Goal: Find specific page/section: Find specific page/section

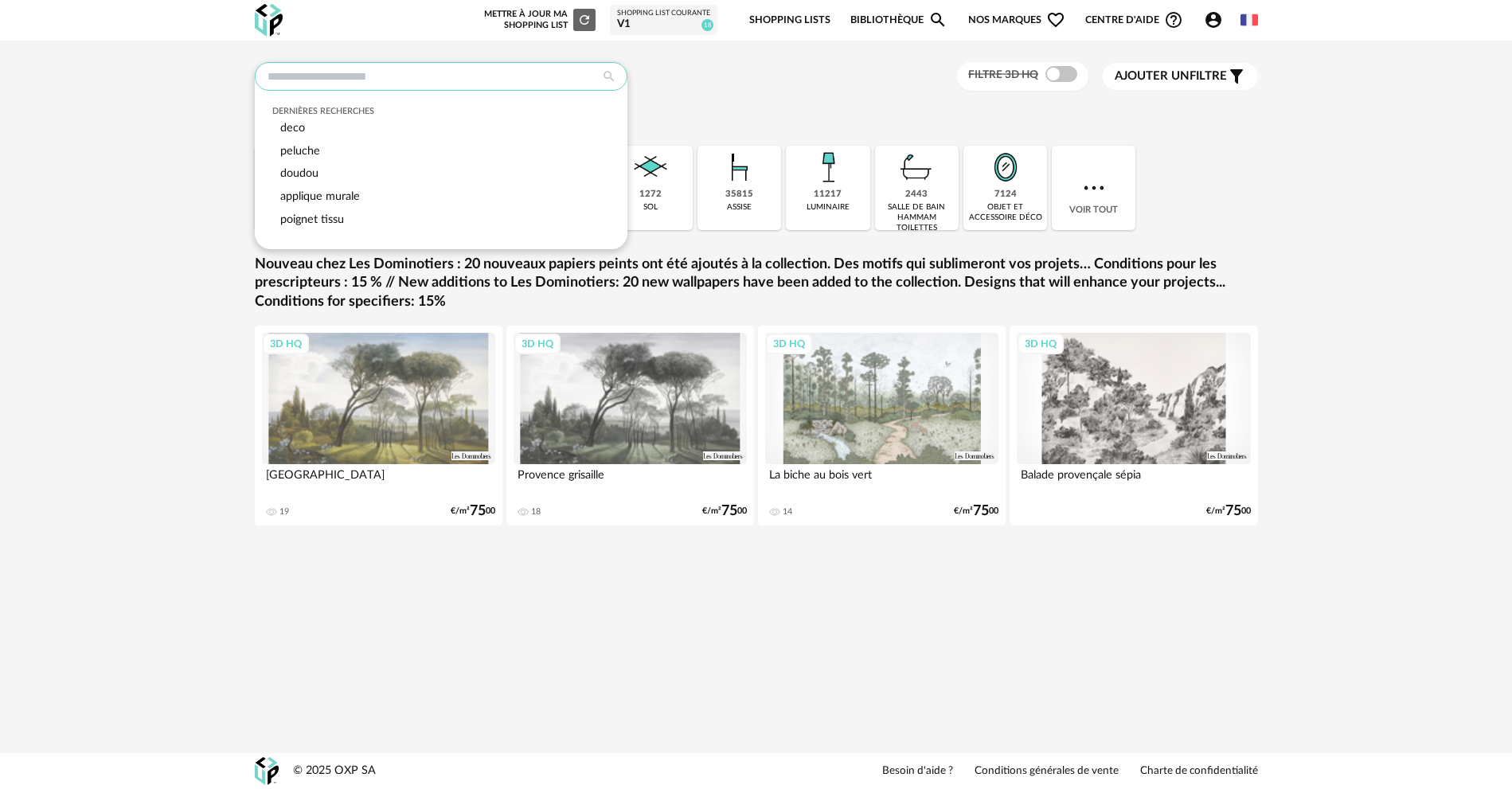
click at [412, 74] on input "text" at bounding box center [441, 77] width 373 height 29
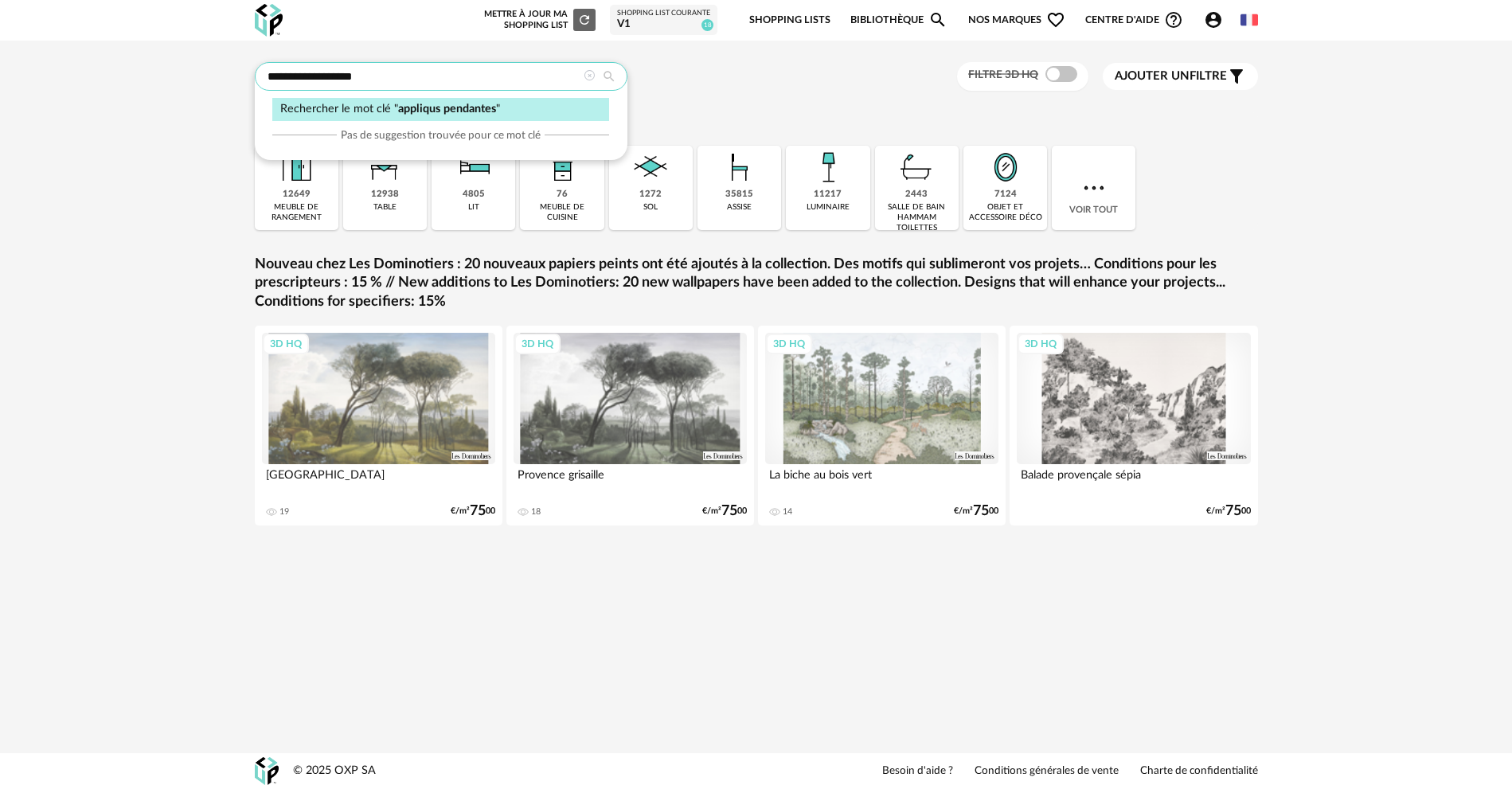
type input "**********"
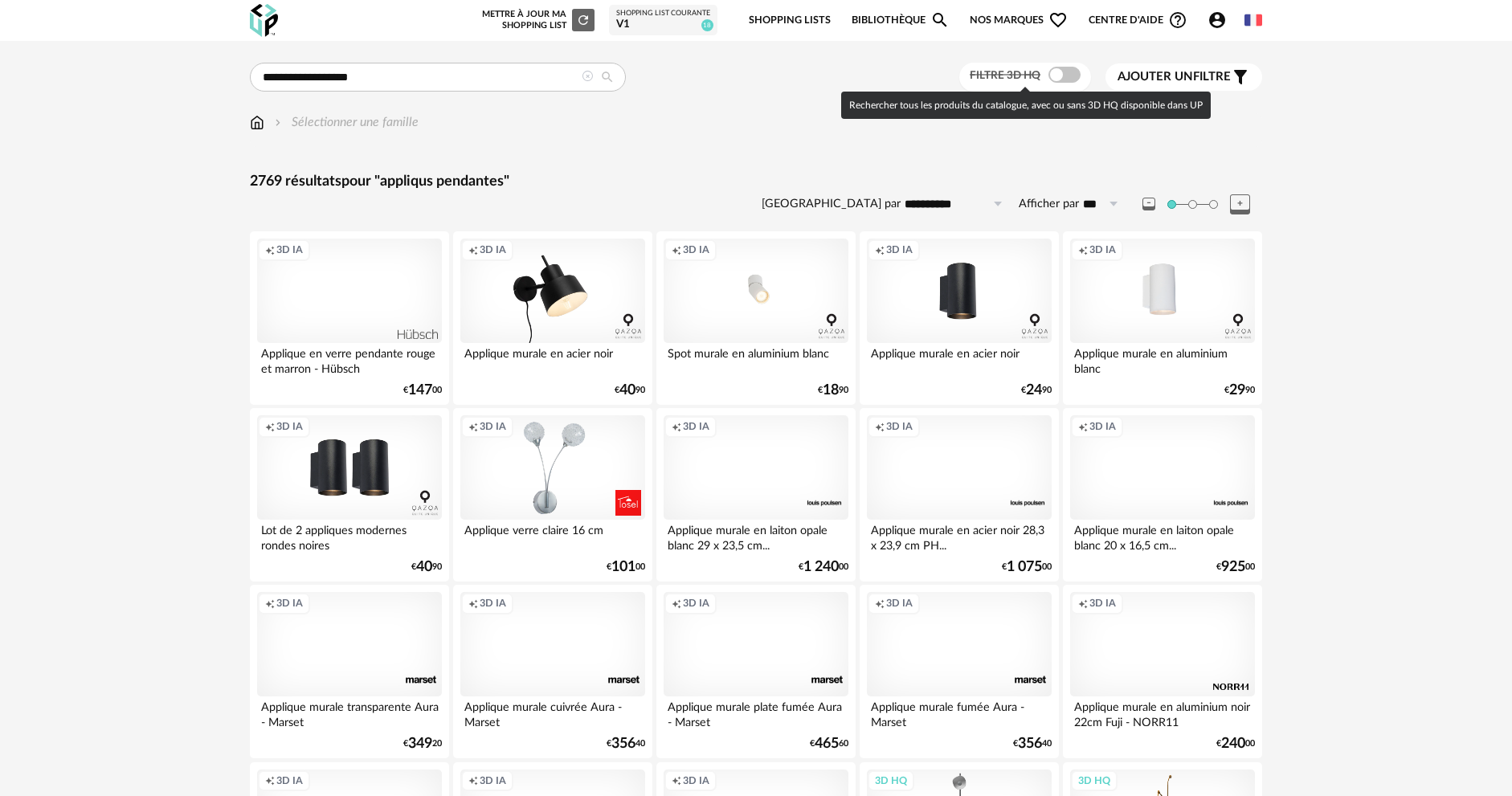
click at [1069, 82] on span at bounding box center [1065, 75] width 32 height 16
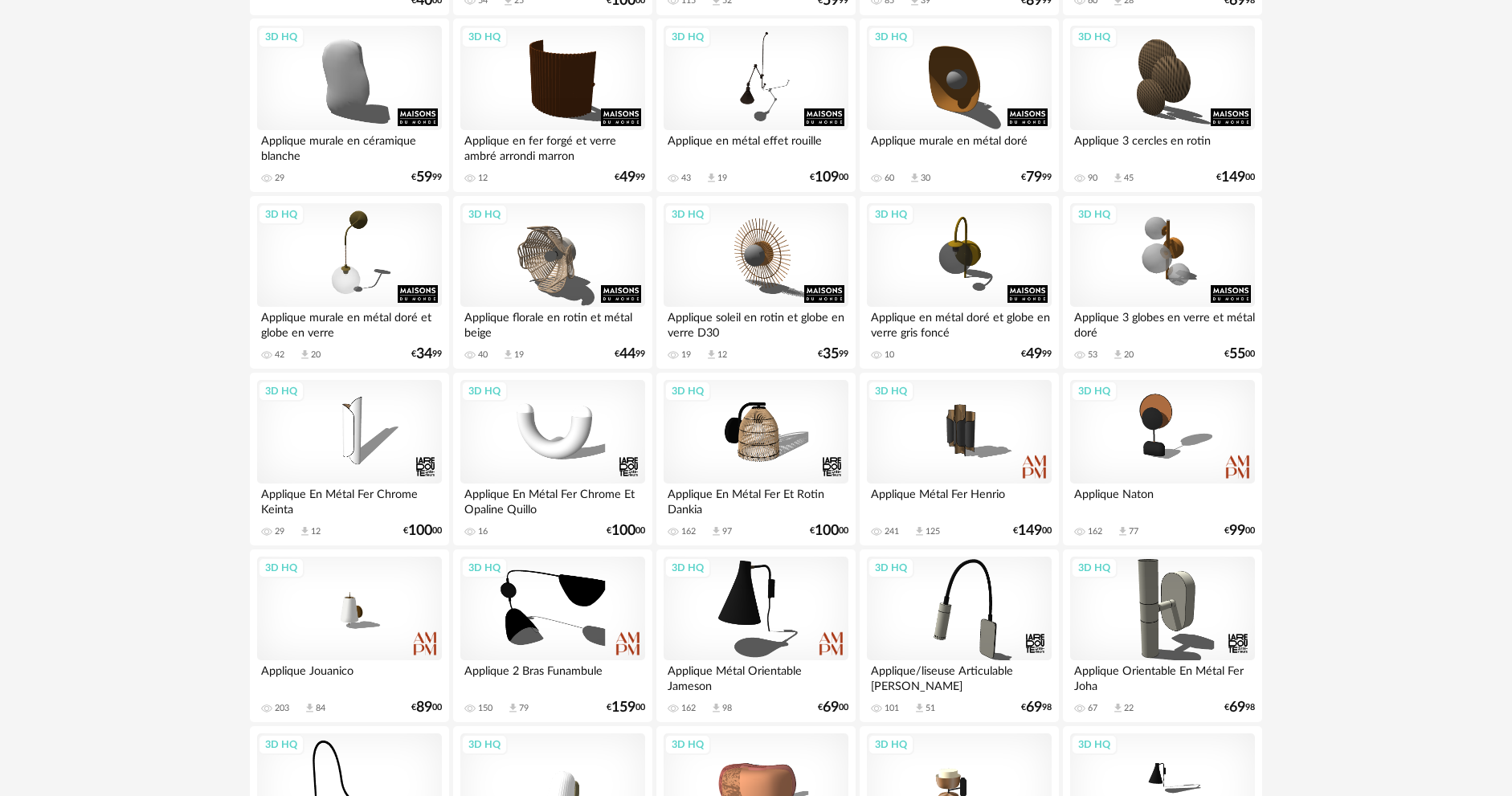
scroll to position [482, 0]
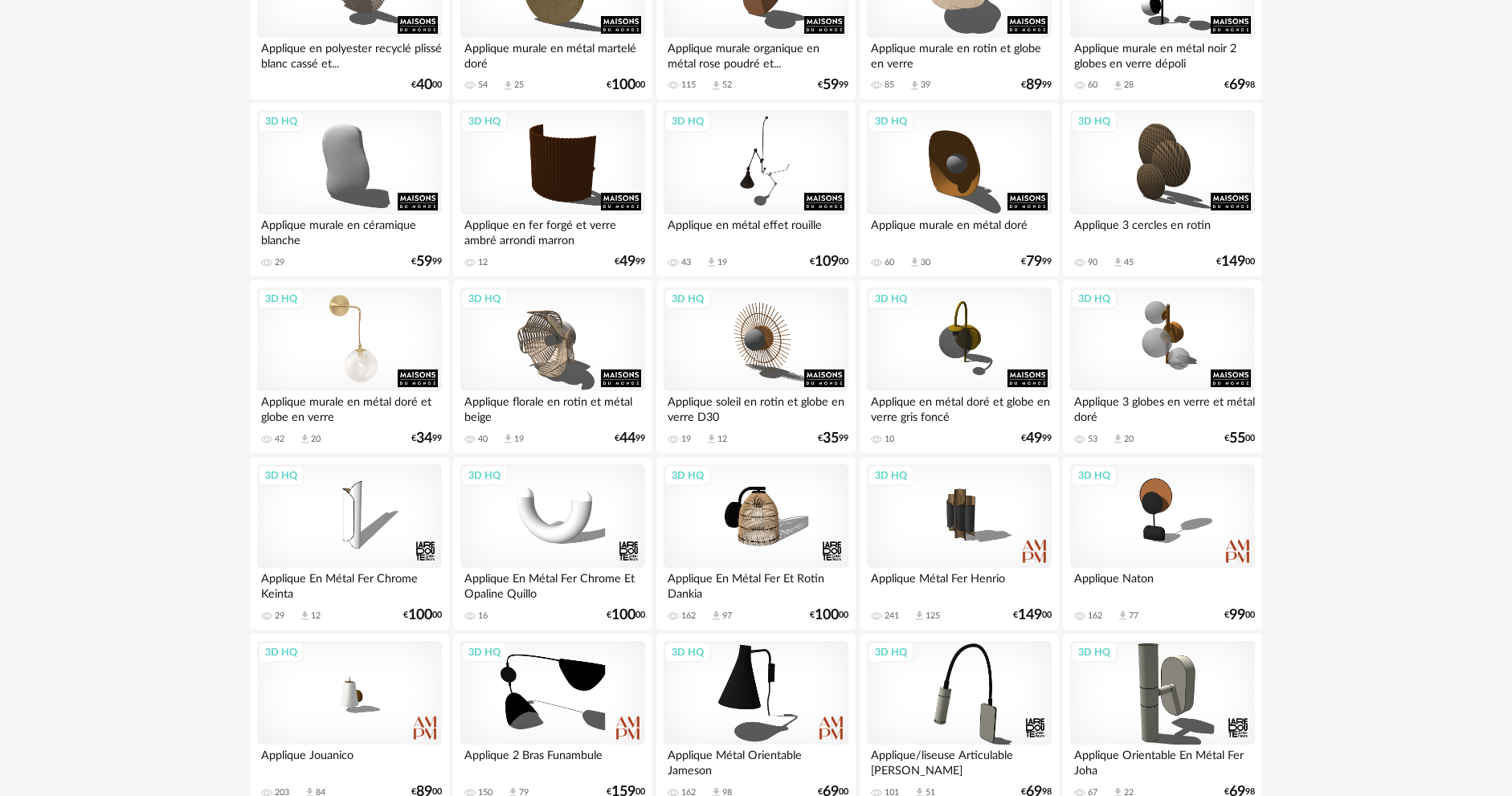
click at [322, 354] on div "3D HQ" at bounding box center [349, 339] width 185 height 104
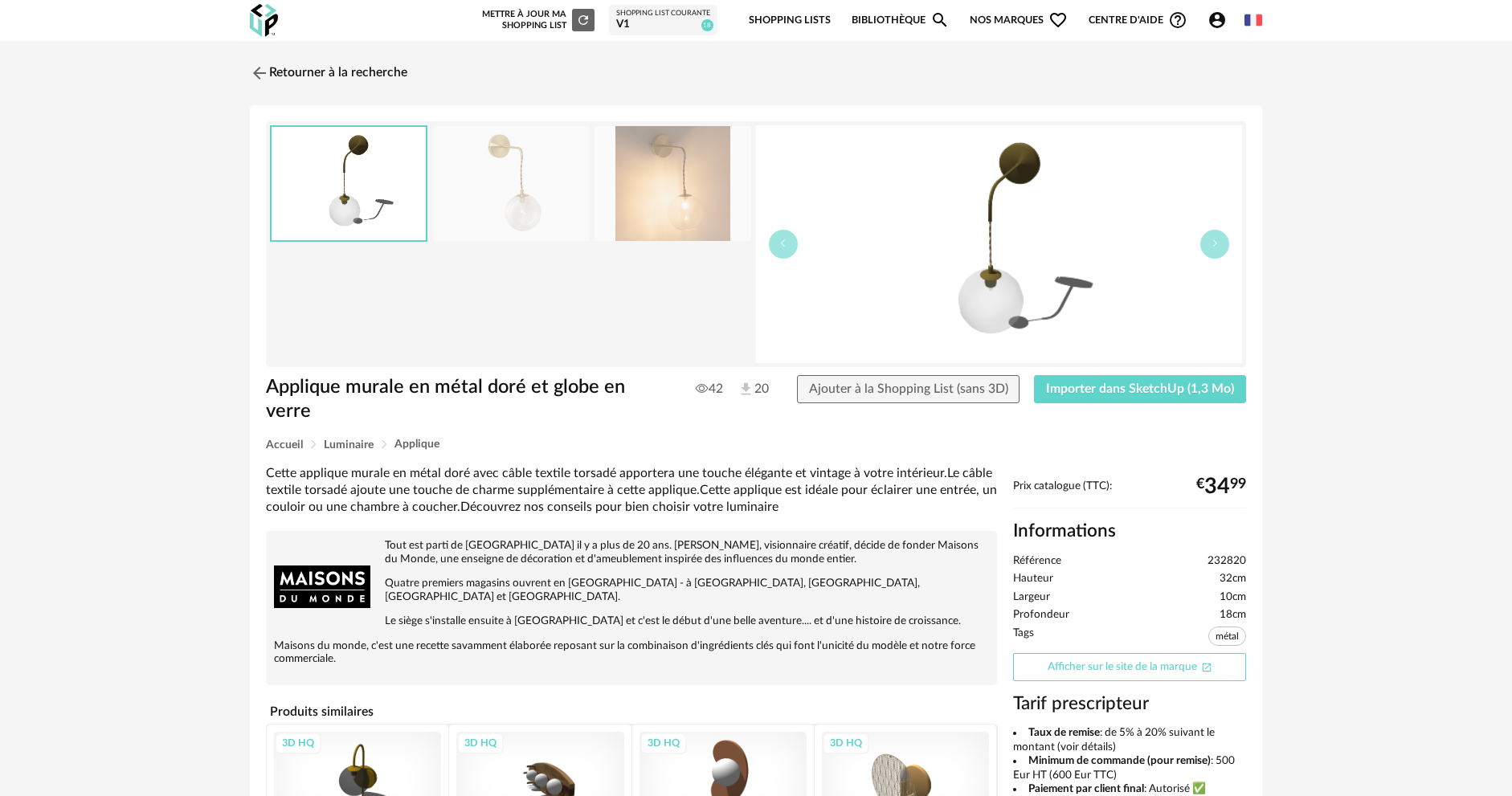
click at [1176, 676] on link "Afficher sur le site de la marque Open In New icon" at bounding box center [1129, 667] width 233 height 28
